Goal: Use online tool/utility: Utilize a website feature to perform a specific function

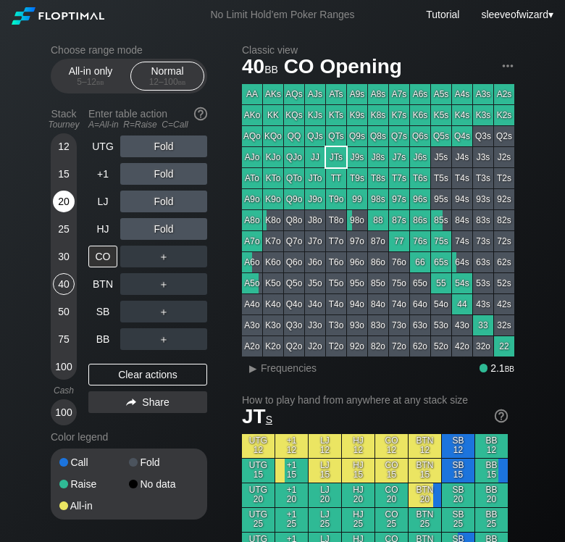
click at [62, 204] on div "20" at bounding box center [64, 202] width 22 height 22
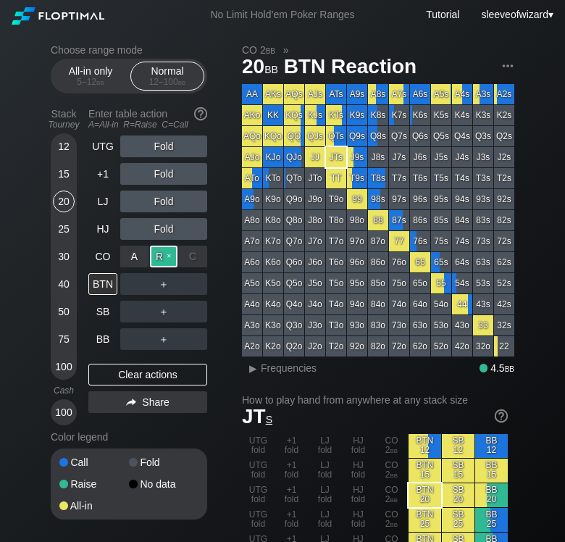
click at [159, 259] on div "R ✕" at bounding box center [164, 257] width 28 height 22
click at [138, 283] on div "A ✕" at bounding box center [134, 284] width 28 height 22
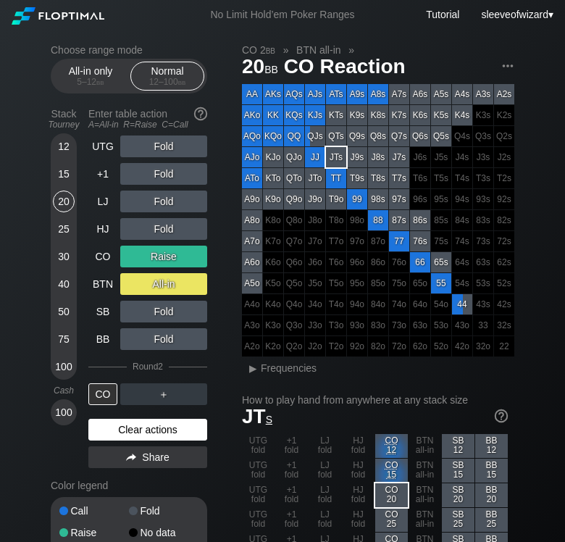
click at [159, 428] on div "Clear actions" at bounding box center [147, 430] width 119 height 22
click at [159, 474] on div "Color legend" at bounding box center [129, 485] width 157 height 23
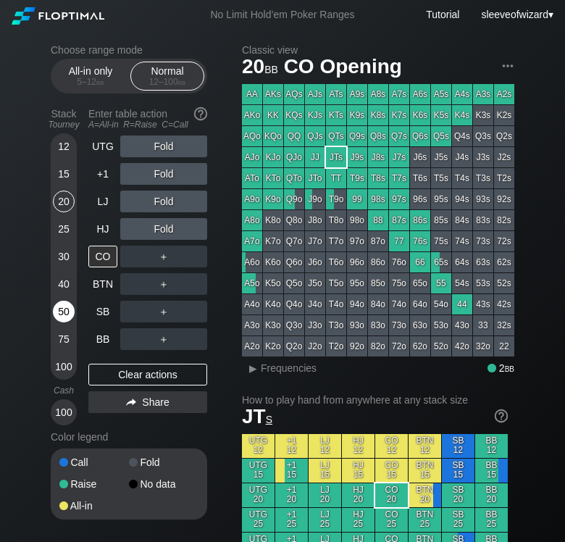
click at [59, 305] on div "50" at bounding box center [64, 312] width 22 height 22
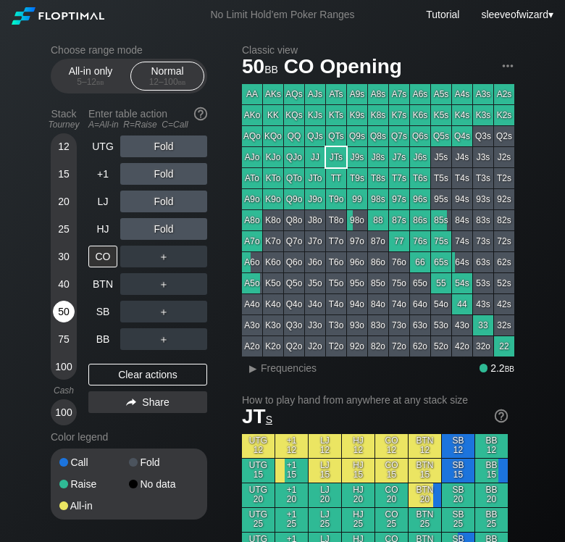
click at [59, 305] on div "50" at bounding box center [64, 312] width 22 height 22
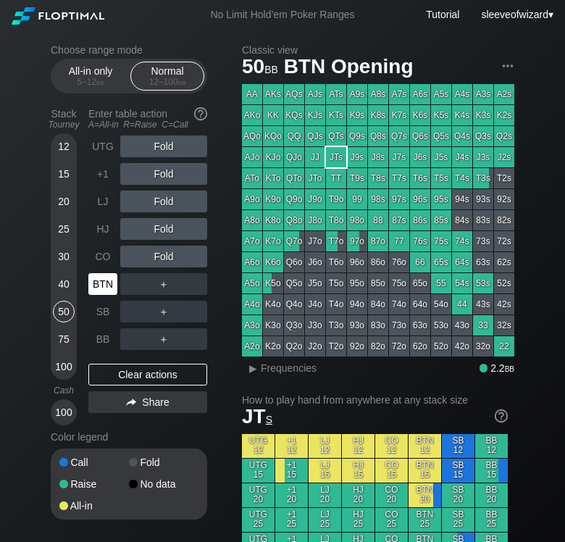
click at [91, 285] on div "BTN" at bounding box center [102, 284] width 29 height 22
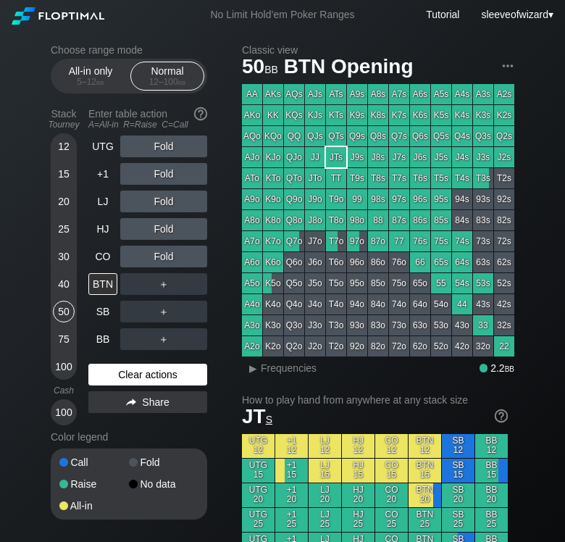
click at [130, 372] on div "Clear actions" at bounding box center [147, 375] width 119 height 22
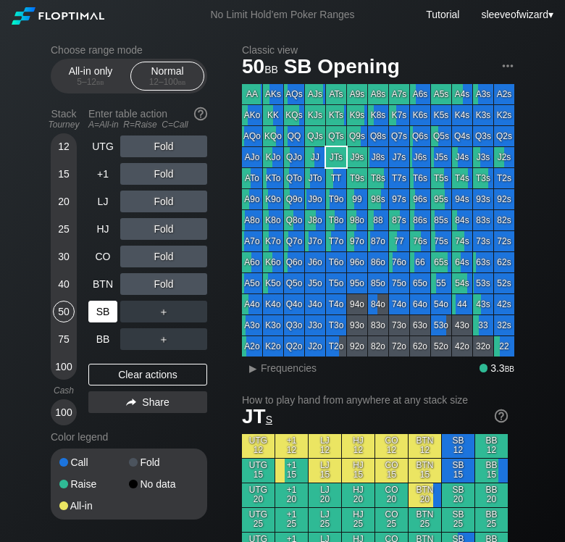
click at [101, 308] on div "SB" at bounding box center [102, 312] width 29 height 22
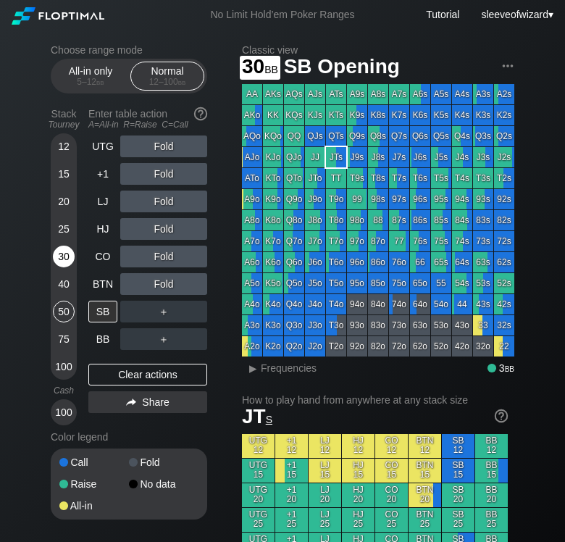
click at [65, 256] on div "30" at bounding box center [64, 257] width 22 height 22
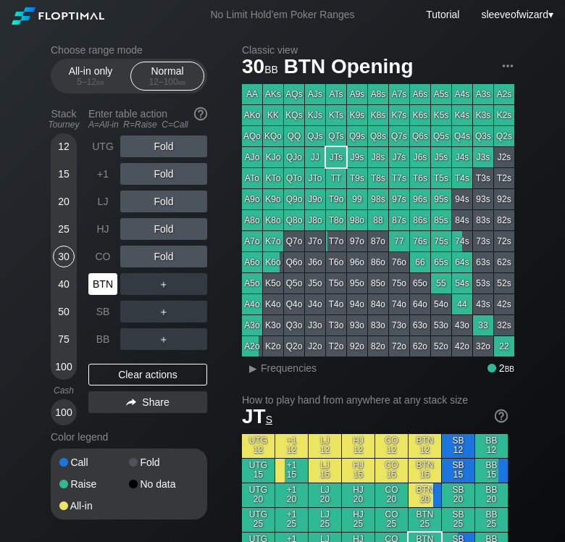
click at [109, 294] on div "BTN" at bounding box center [102, 284] width 29 height 22
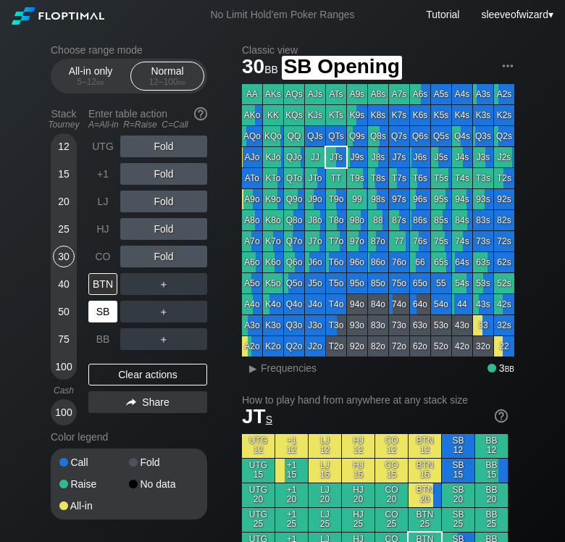
click at [107, 310] on div "SB" at bounding box center [102, 312] width 29 height 22
